Goal: Information Seeking & Learning: Learn about a topic

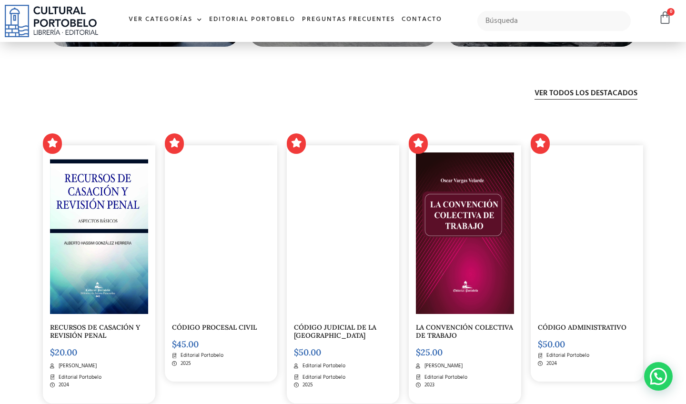
scroll to position [1991, 0]
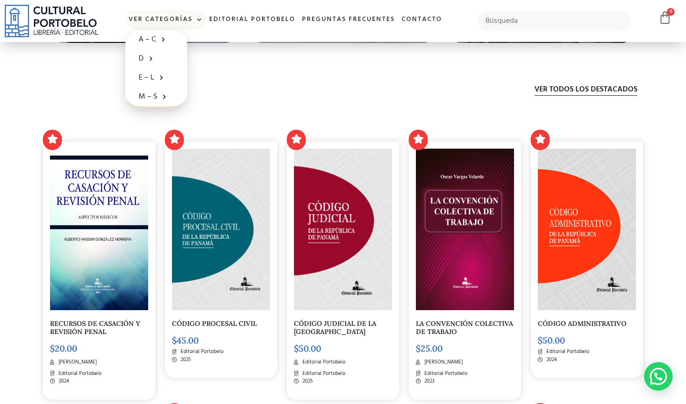
click at [199, 20] on span at bounding box center [197, 20] width 10 height 14
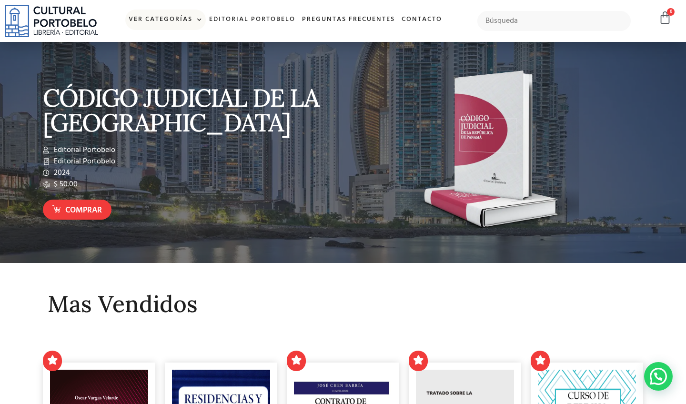
click at [199, 20] on span at bounding box center [197, 20] width 10 height 14
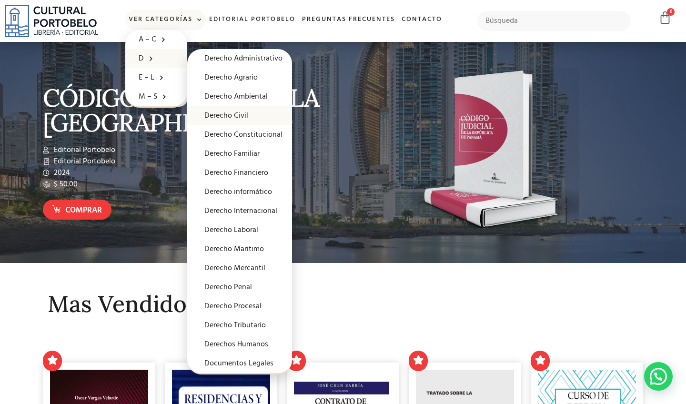
click at [219, 116] on link "Derecho Civil" at bounding box center [239, 115] width 105 height 19
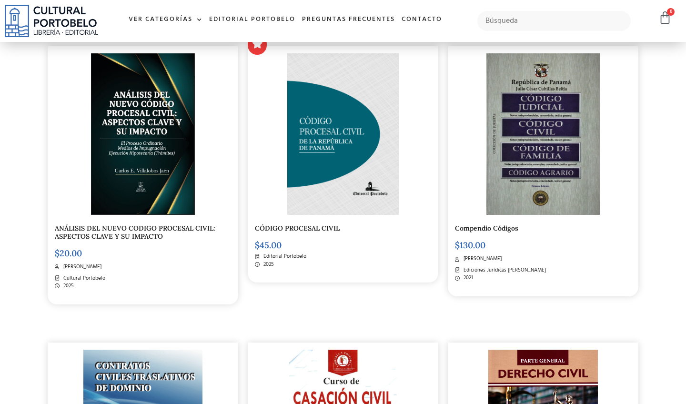
scroll to position [241, 0]
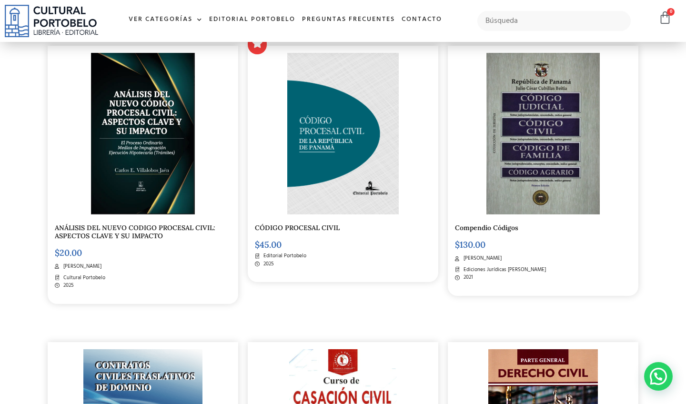
click at [111, 227] on link "ANÁLISIS DEL NUEVO CODIGO PROCESAL CIVIL: ASPECTOS CLAVE Y SU IMPACTO" at bounding box center [135, 231] width 160 height 17
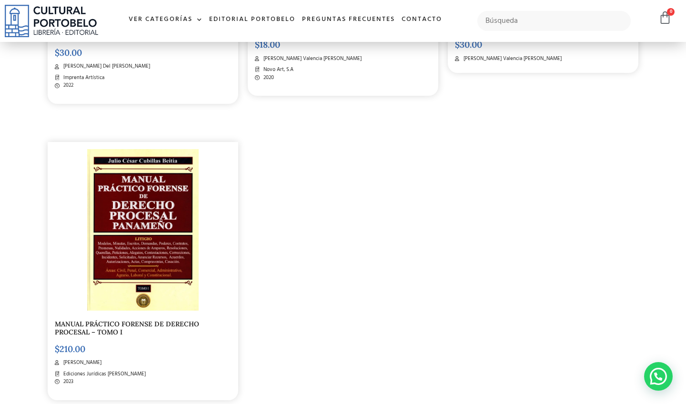
scroll to position [1616, 0]
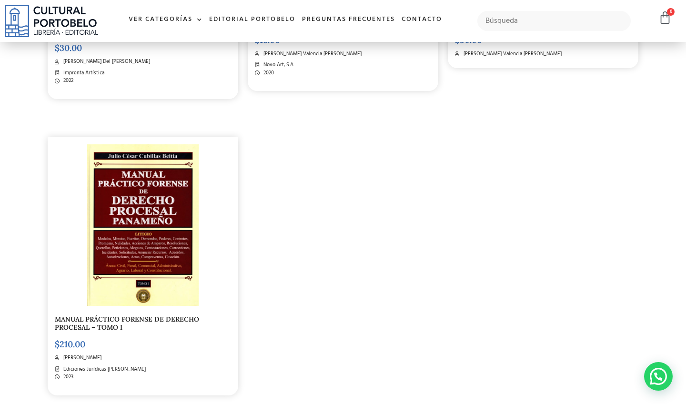
click at [131, 315] on link "MANUAL PRÁCTICO FORENSE DE DERECHO PROCESAL – TOMO I" at bounding box center [127, 323] width 144 height 17
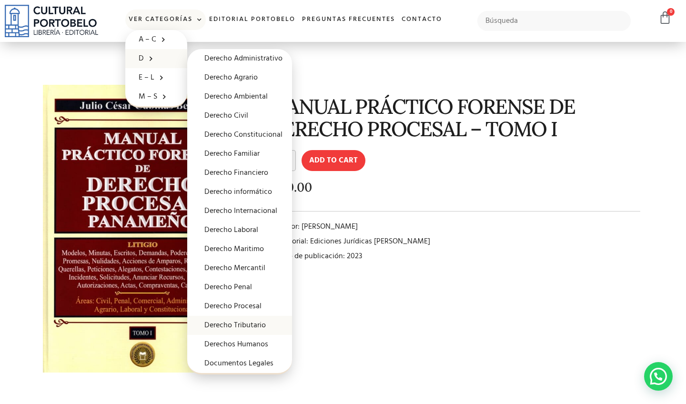
click at [229, 324] on link "Derecho Tributario" at bounding box center [239, 325] width 105 height 19
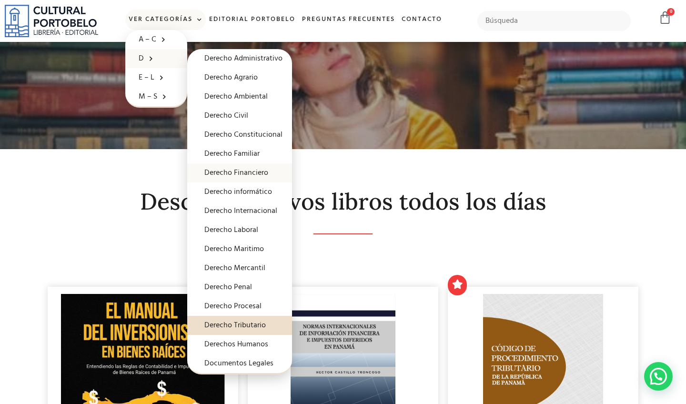
click at [230, 171] on link "Derecho Financiero" at bounding box center [239, 172] width 105 height 19
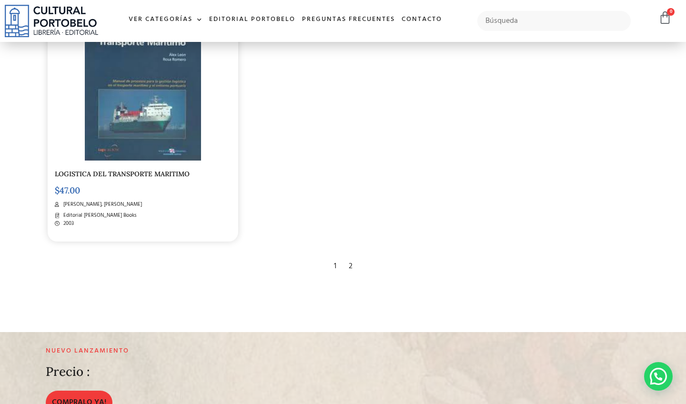
scroll to position [1768, 0]
click at [349, 255] on div "2" at bounding box center [350, 265] width 13 height 21
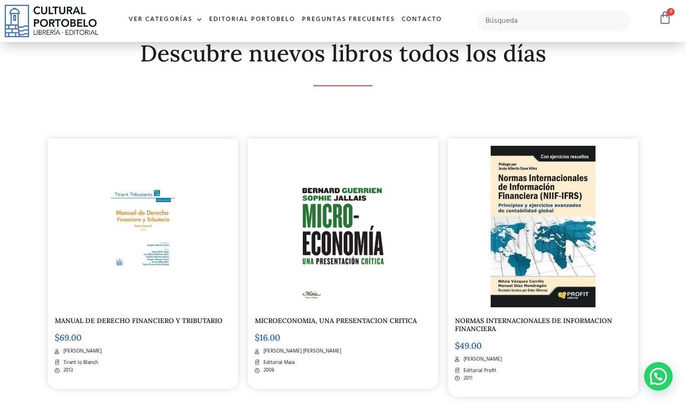
scroll to position [152, 0]
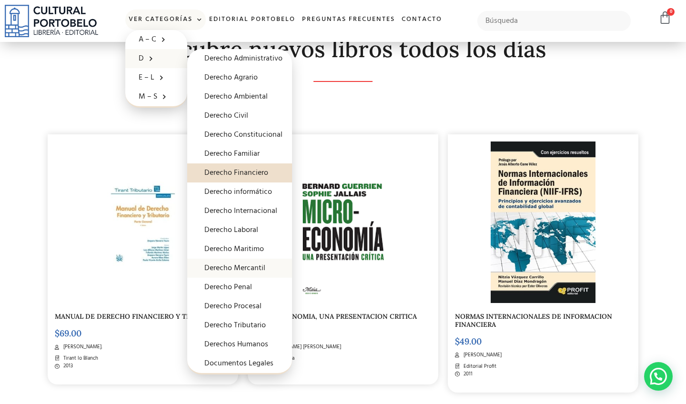
click at [235, 267] on link "Derecho Mercantil" at bounding box center [239, 268] width 105 height 19
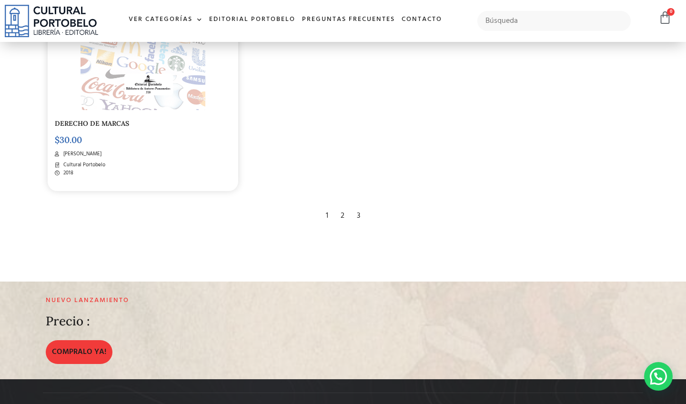
scroll to position [1818, 0]
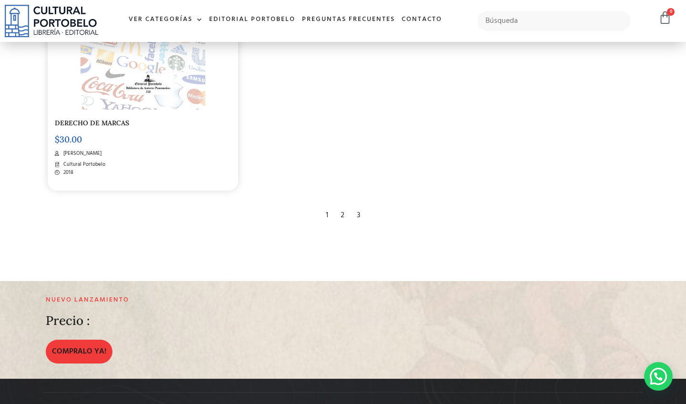
click at [342, 205] on div "2" at bounding box center [342, 215] width 13 height 21
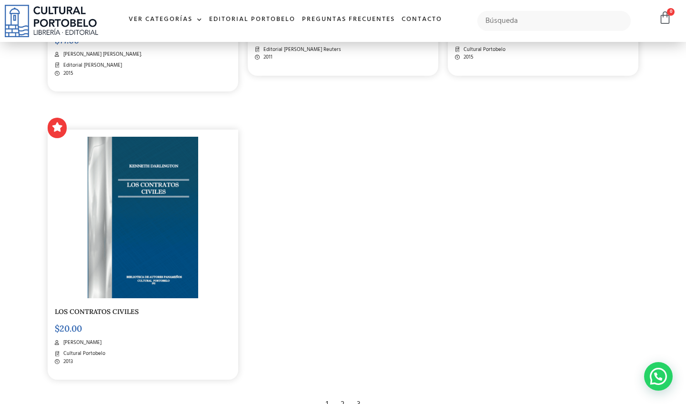
scroll to position [1663, 0]
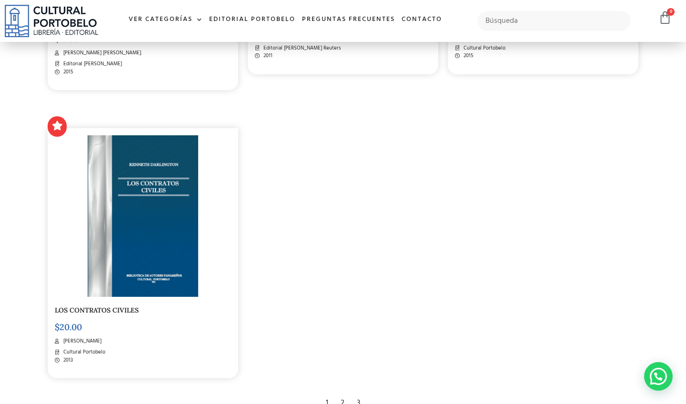
click at [359, 392] on div "3" at bounding box center [358, 402] width 13 height 21
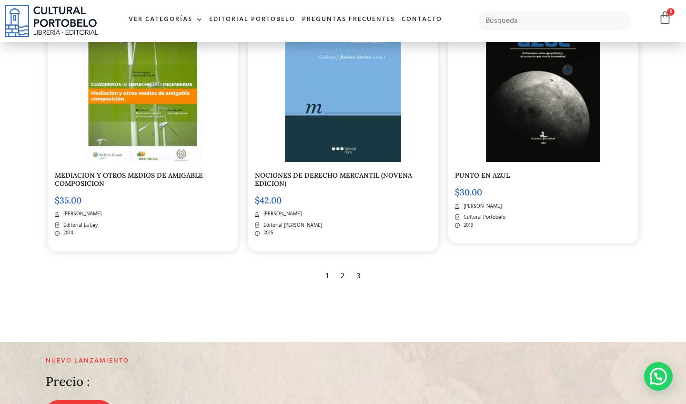
scroll to position [588, 0]
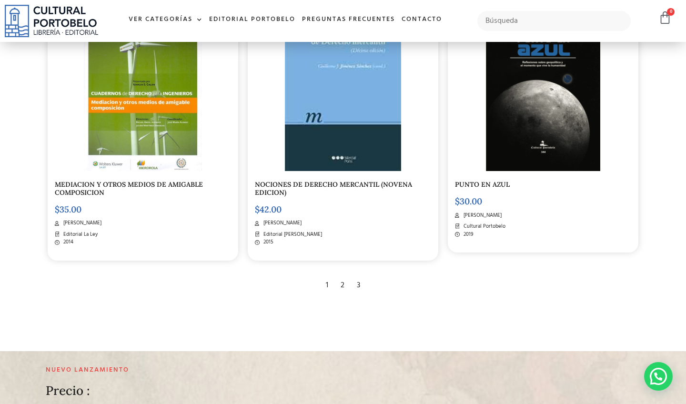
click at [328, 280] on div "1" at bounding box center [327, 285] width 12 height 21
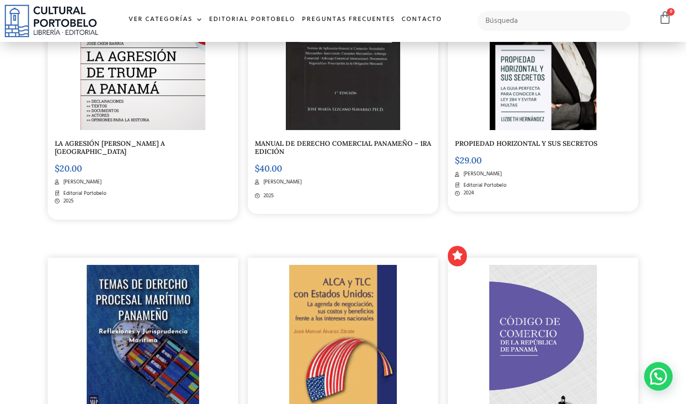
scroll to position [601, 0]
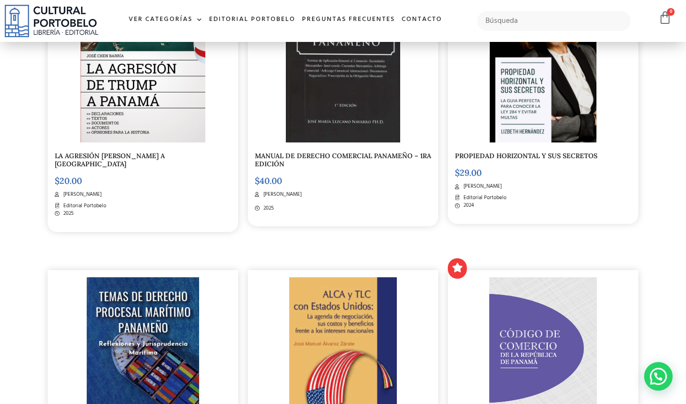
click at [309, 154] on link "MANUAL DE DERECHO COMERCIAL PANAMEÑO – 1RA EDICIÓN" at bounding box center [343, 159] width 176 height 17
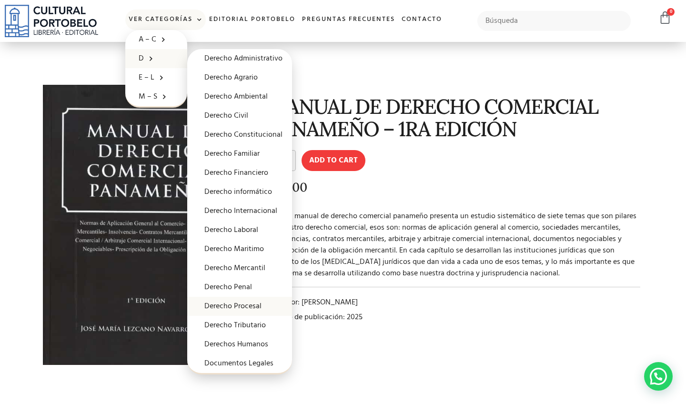
click at [229, 306] on link "Derecho Procesal" at bounding box center [239, 306] width 105 height 19
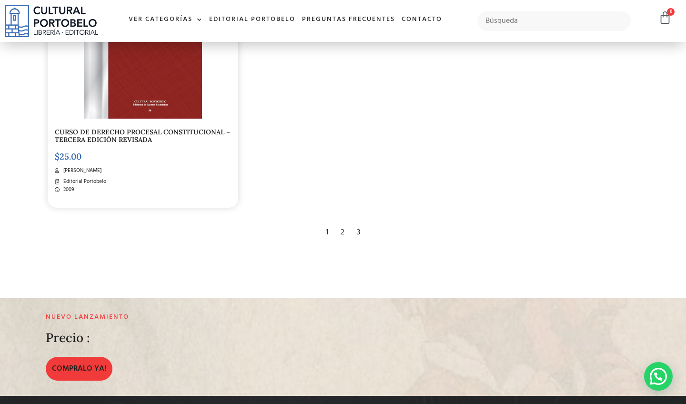
scroll to position [1822, 0]
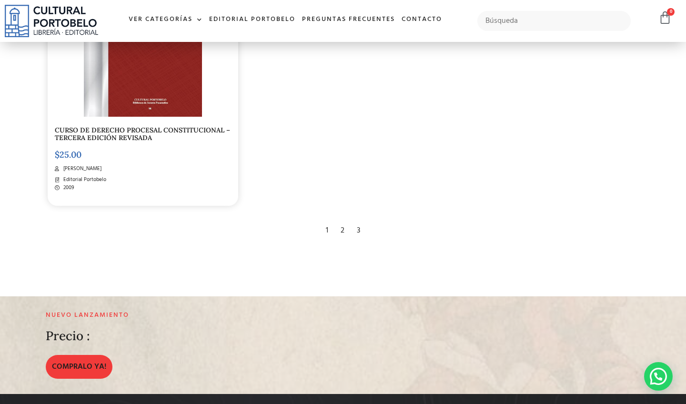
click at [340, 220] on div "2" at bounding box center [342, 230] width 13 height 21
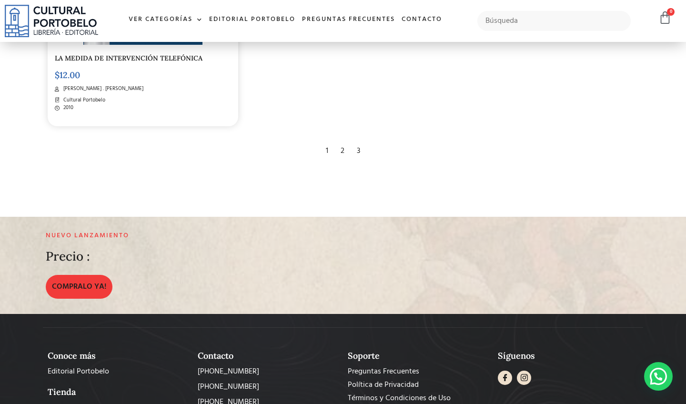
scroll to position [1901, 0]
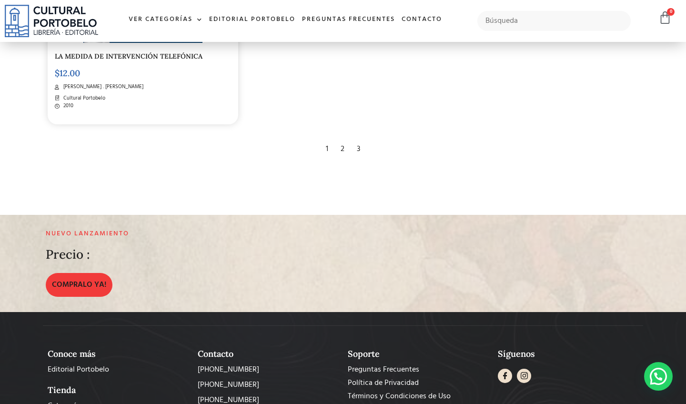
click at [359, 139] on div "3" at bounding box center [358, 149] width 13 height 21
